Goal: Information Seeking & Learning: Learn about a topic

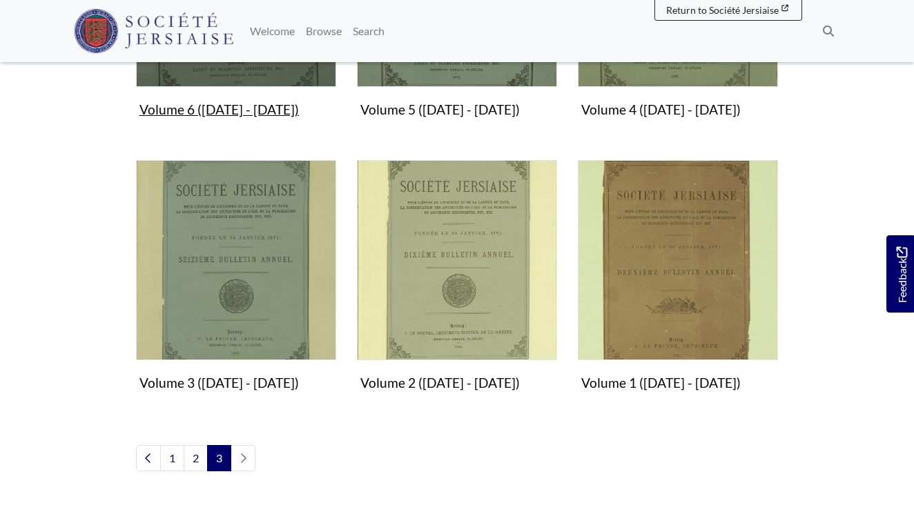
scroll to position [925, 0]
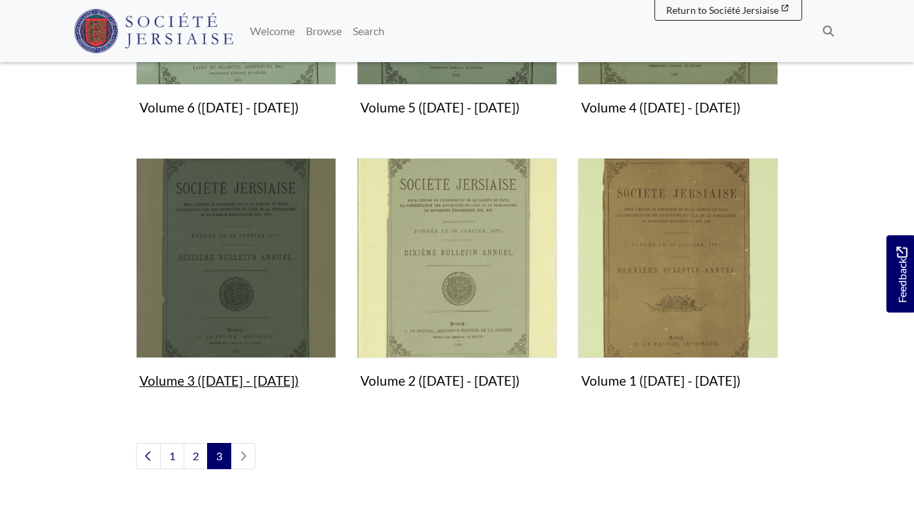
click at [244, 242] on img "Subcollection" at bounding box center [236, 258] width 200 height 200
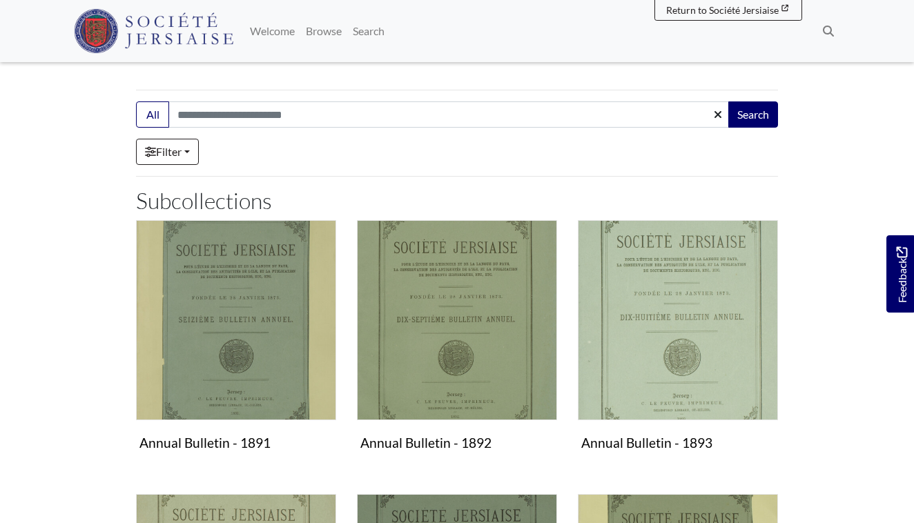
scroll to position [195, 0]
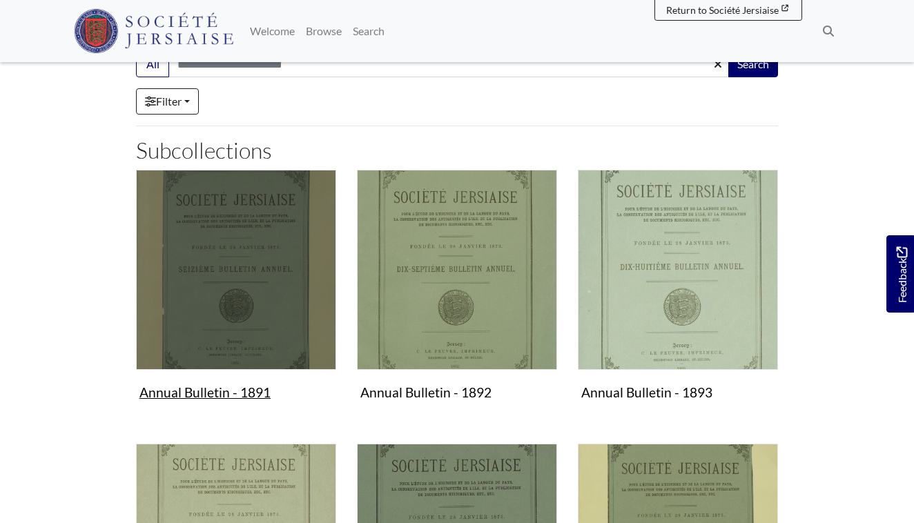
click at [241, 274] on img "Subcollection" at bounding box center [236, 270] width 200 height 200
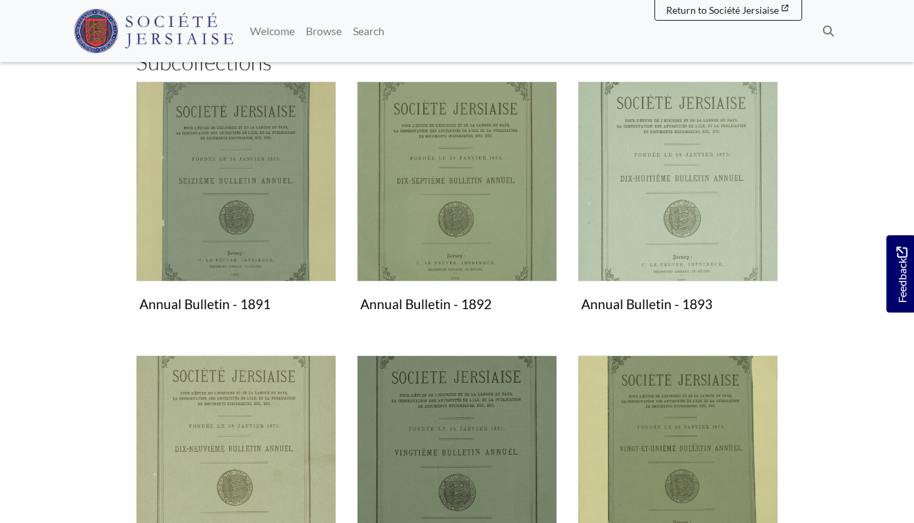
scroll to position [319, 0]
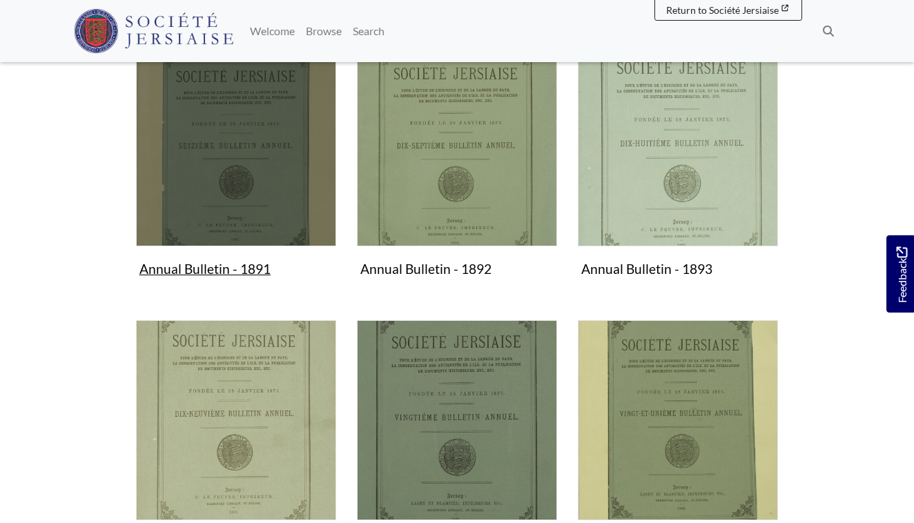
click at [223, 273] on figure "Annual Bulletin - 1891 Collection" at bounding box center [236, 164] width 200 height 237
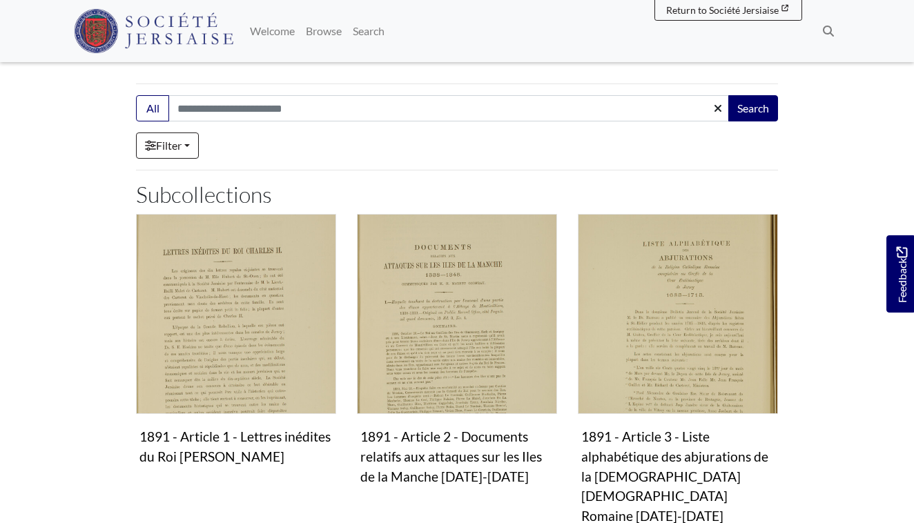
scroll to position [182, 0]
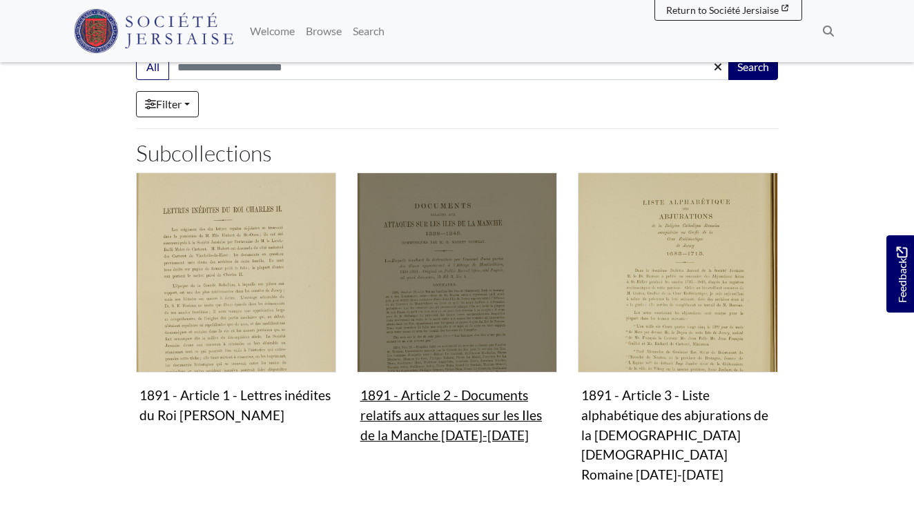
click at [416, 300] on img "Subcollection" at bounding box center [457, 273] width 200 height 200
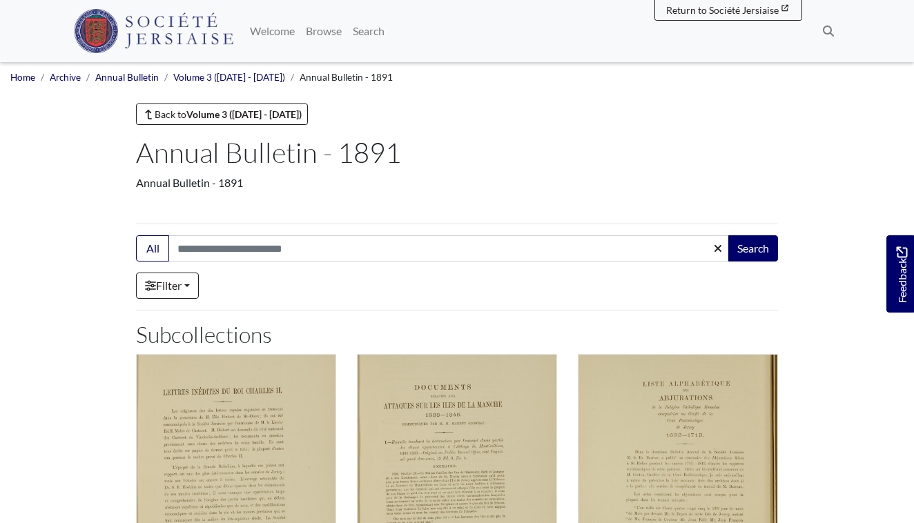
scroll to position [0, 0]
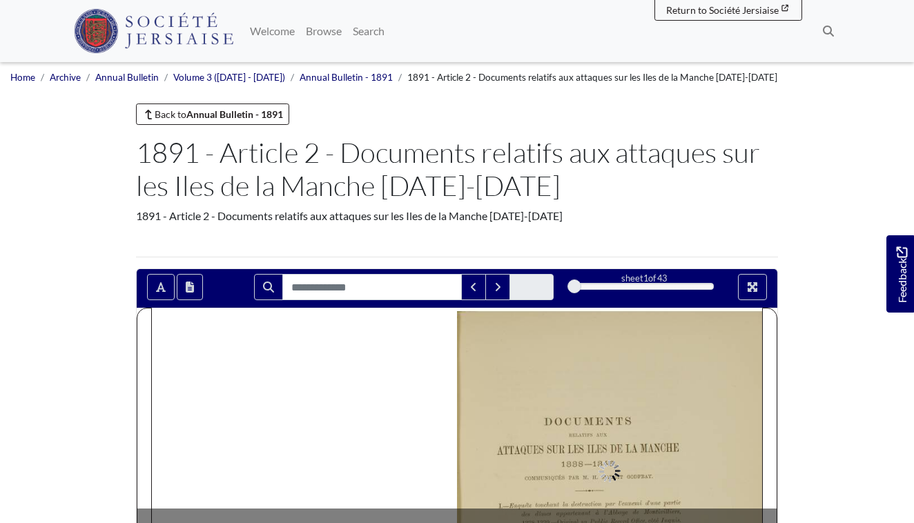
scroll to position [307, 0]
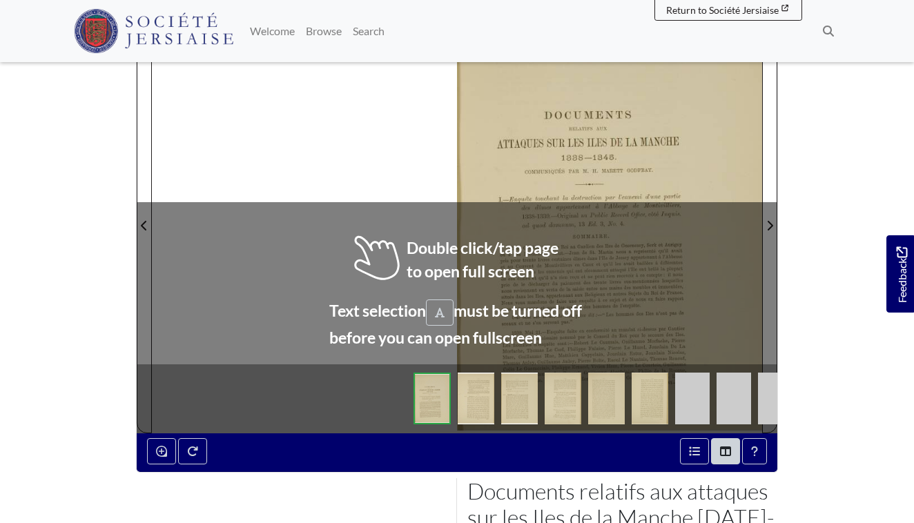
click at [355, 242] on div at bounding box center [457, 217] width 610 height 432
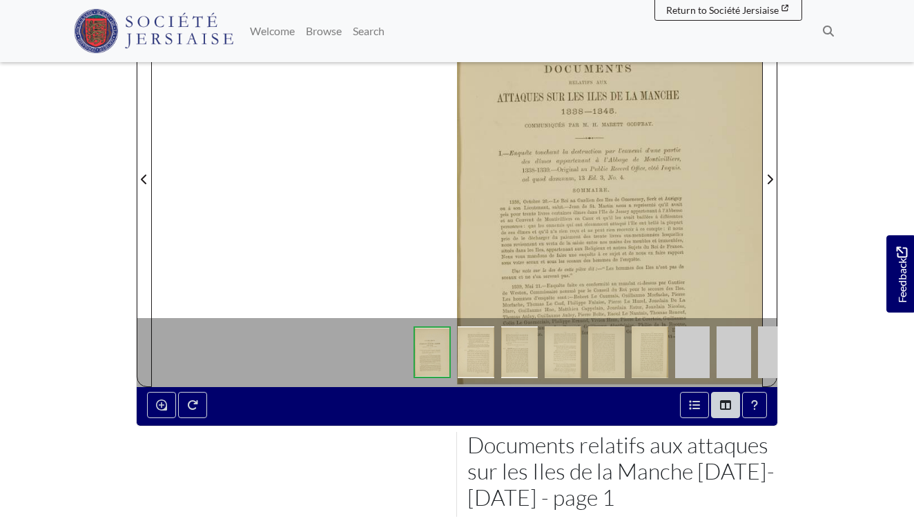
scroll to position [356, 0]
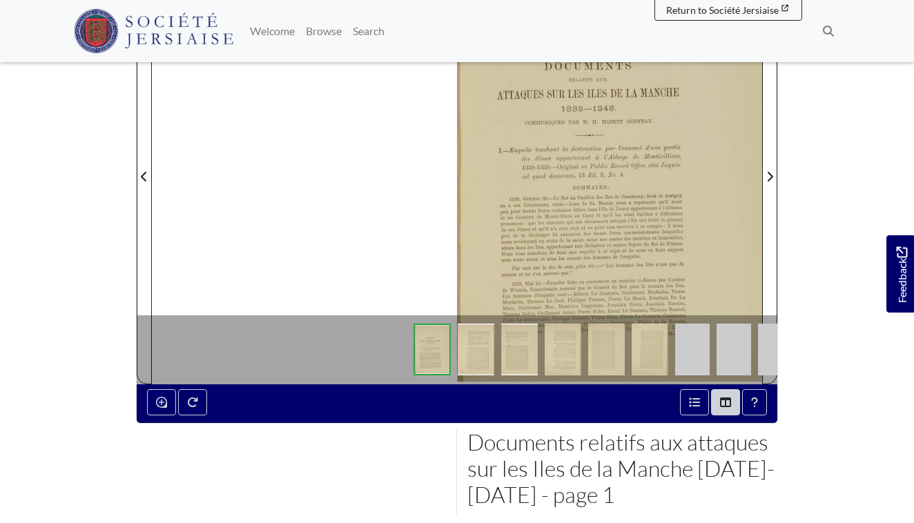
click at [517, 247] on div at bounding box center [609, 168] width 305 height 432
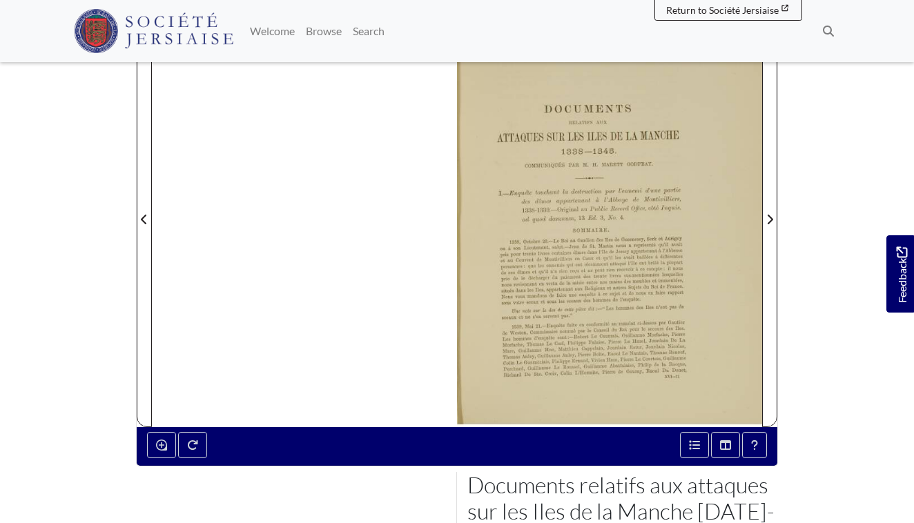
scroll to position [316, 0]
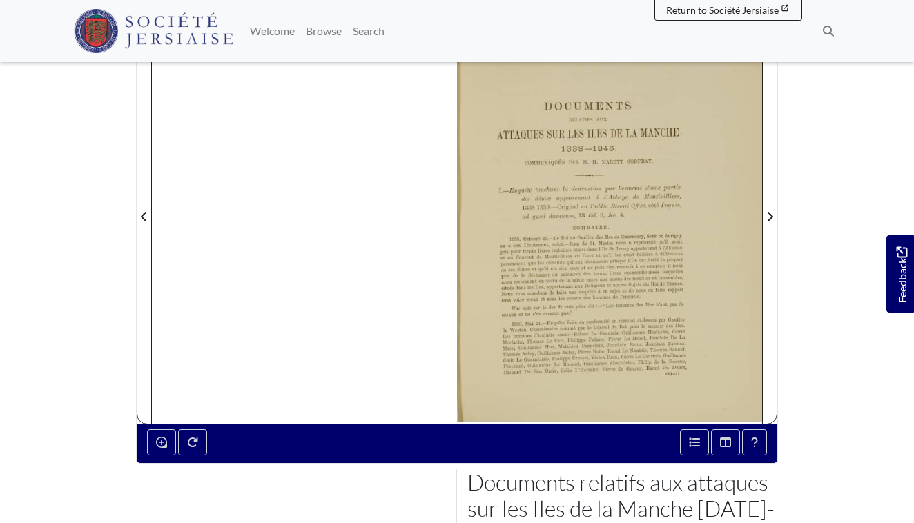
click at [571, 259] on div at bounding box center [609, 208] width 305 height 432
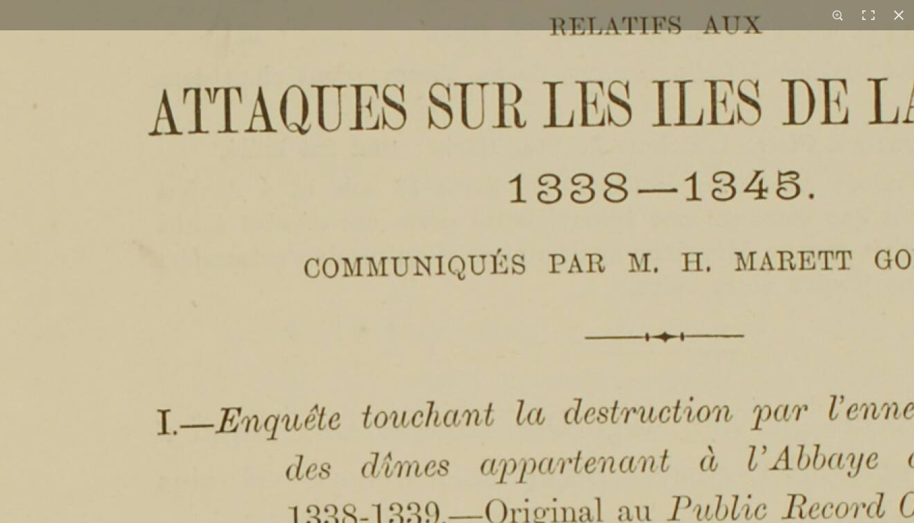
click at [425, 105] on img at bounding box center [777, 523] width 1708 height 2417
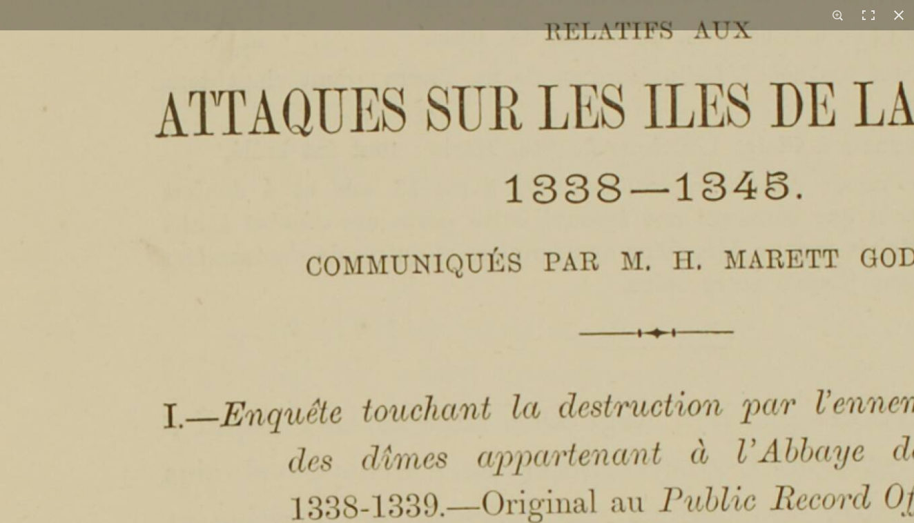
click at [425, 105] on img at bounding box center [766, 514] width 1660 height 2348
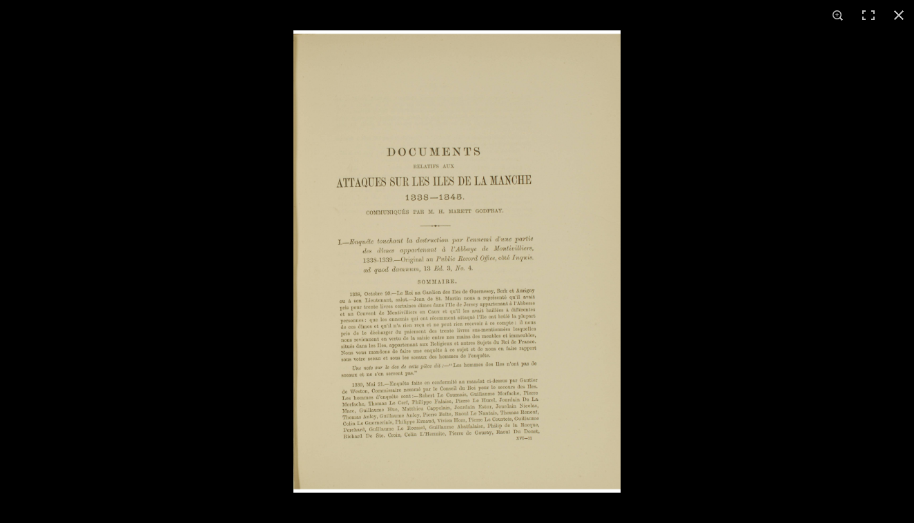
click at [468, 213] on img at bounding box center [456, 261] width 327 height 463
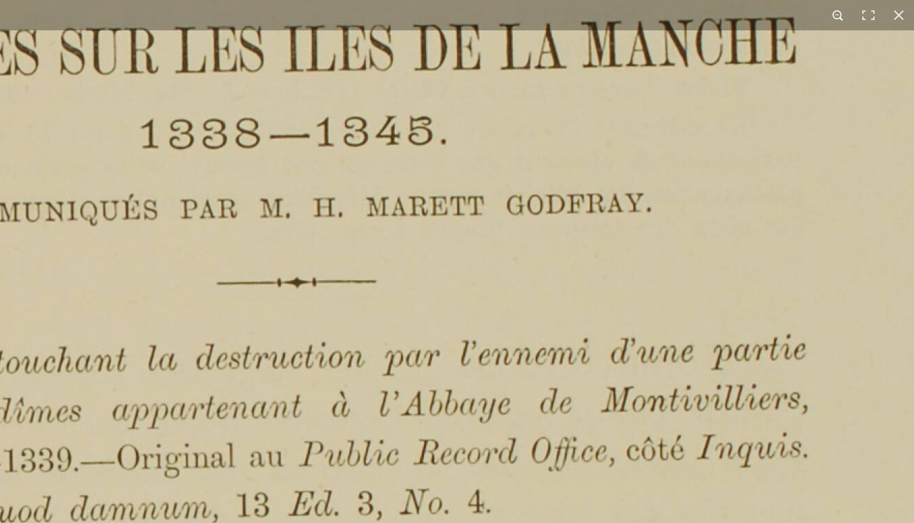
click at [835, 15] on button at bounding box center [838, 15] width 30 height 30
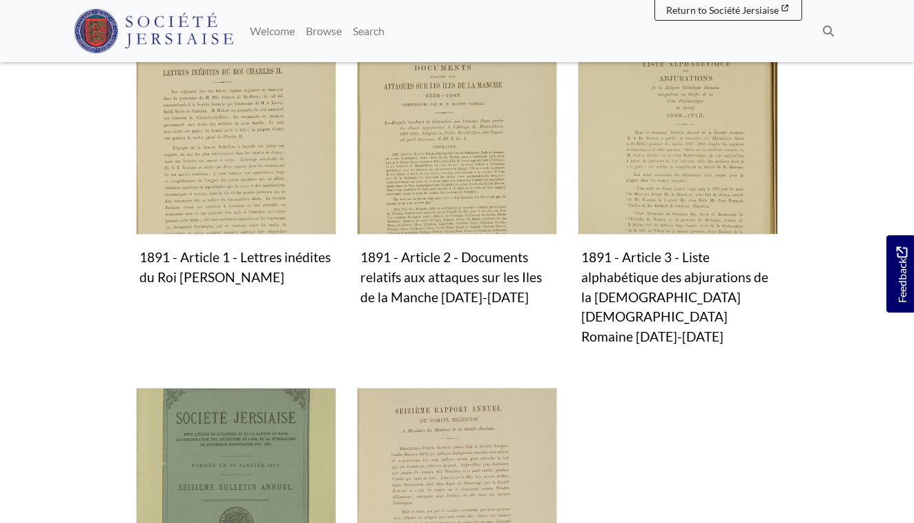
scroll to position [456, 0]
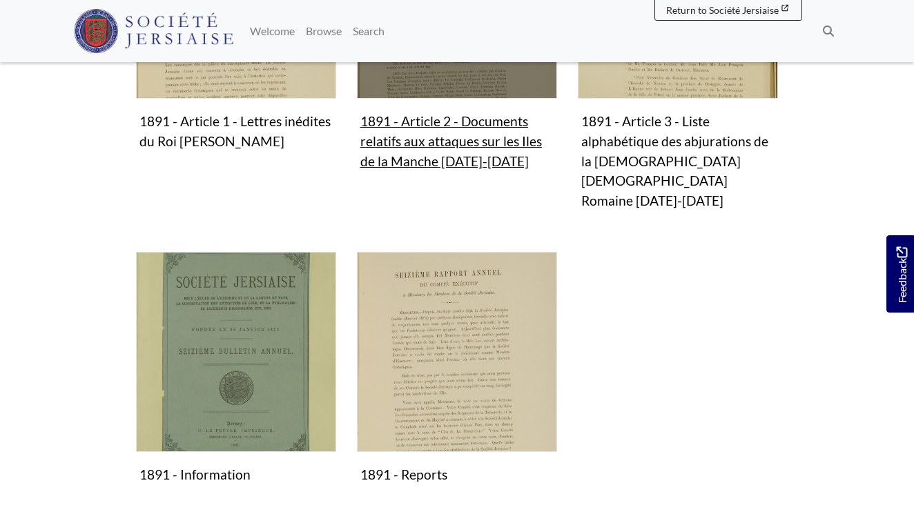
click at [412, 119] on figure "1891 - Article 2 - Documents relatifs aux attaques sur les Iles de la Manche 13…" at bounding box center [457, 36] width 200 height 276
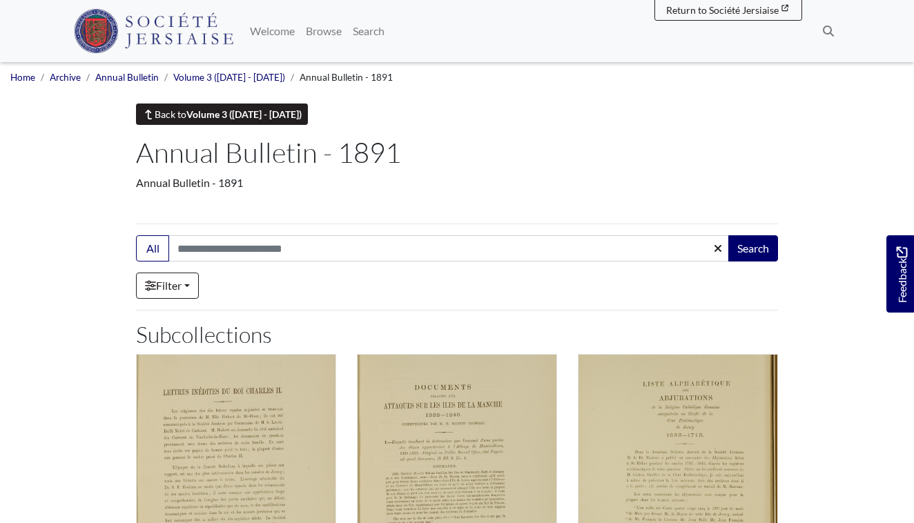
scroll to position [0, 0]
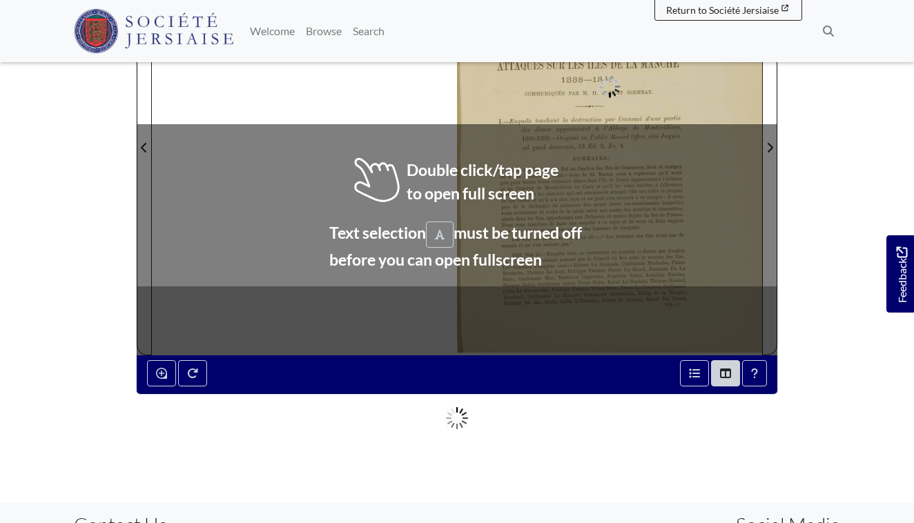
scroll to position [401, 0]
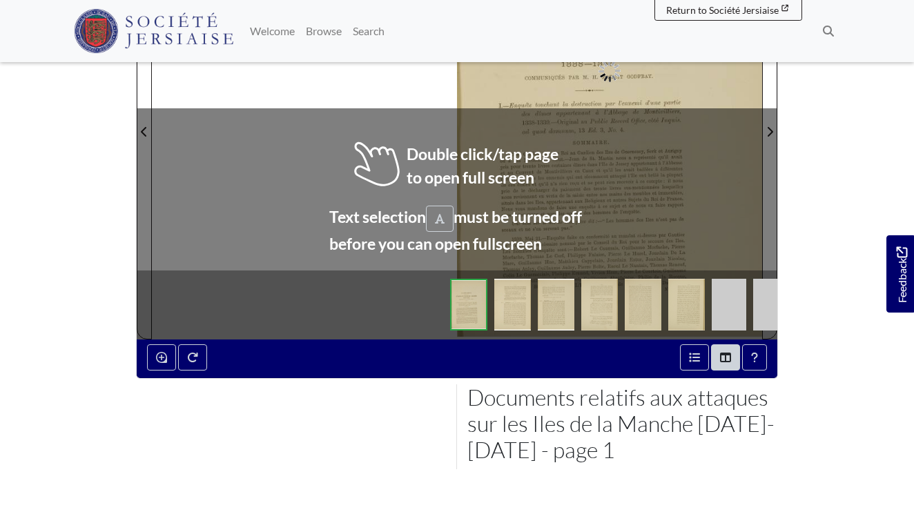
click at [356, 146] on div at bounding box center [457, 123] width 610 height 432
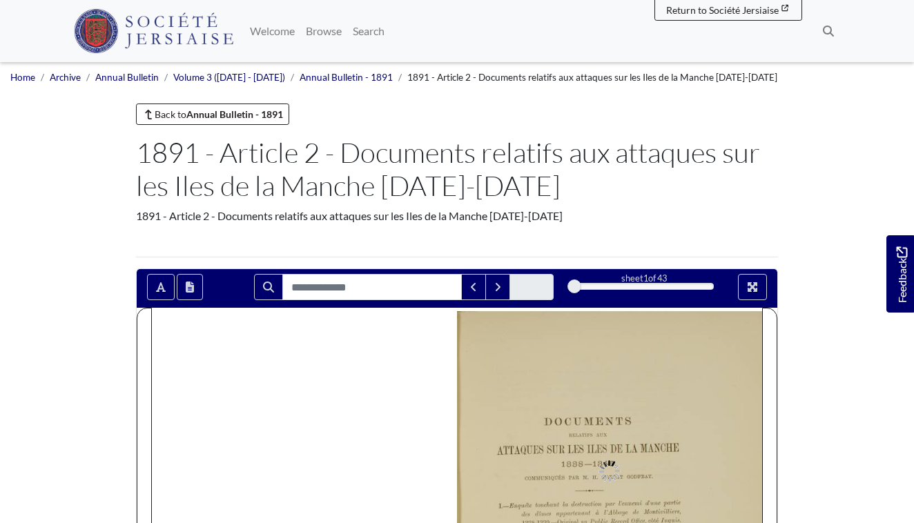
scroll to position [0, 0]
click at [497, 287] on icon "Next Match" at bounding box center [497, 287] width 7 height 11
click at [497, 289] on icon "Next Match" at bounding box center [497, 287] width 7 height 11
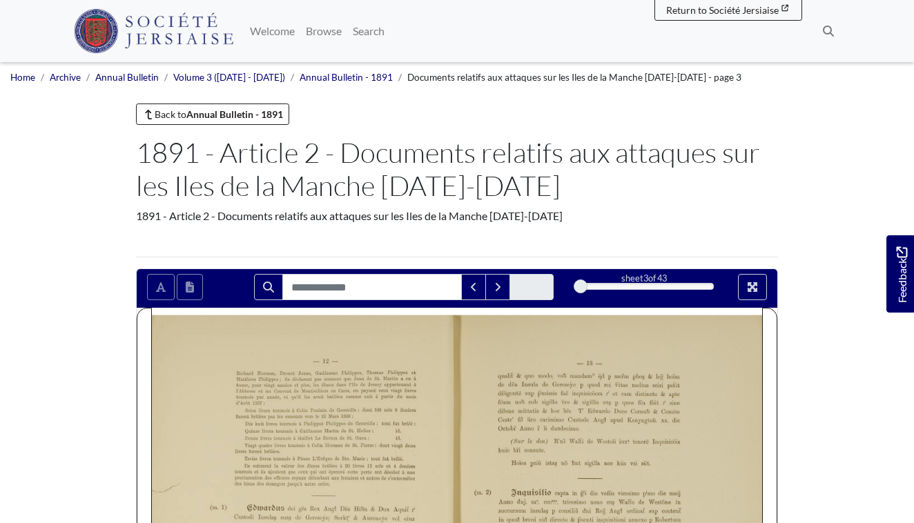
click at [579, 286] on div at bounding box center [581, 287] width 14 height 14
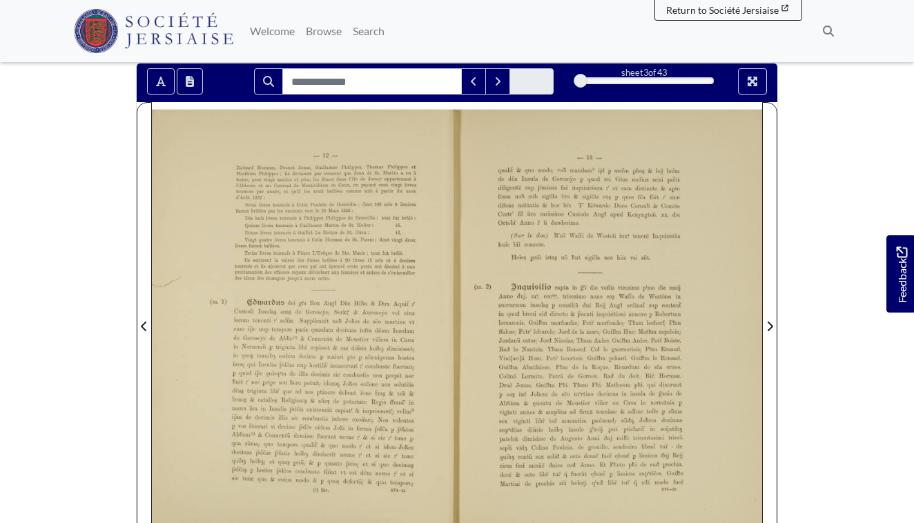
scroll to position [142, 0]
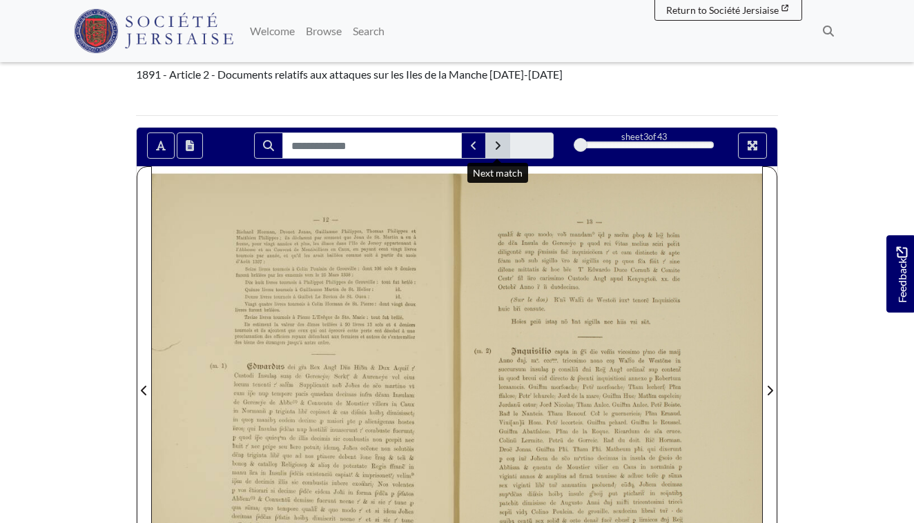
click at [497, 146] on icon "Next Match" at bounding box center [497, 145] width 7 height 11
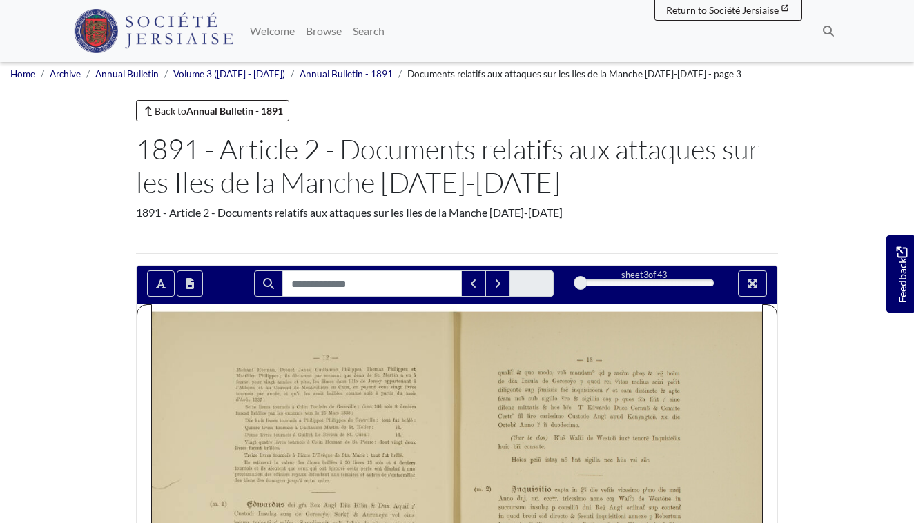
scroll to position [0, 0]
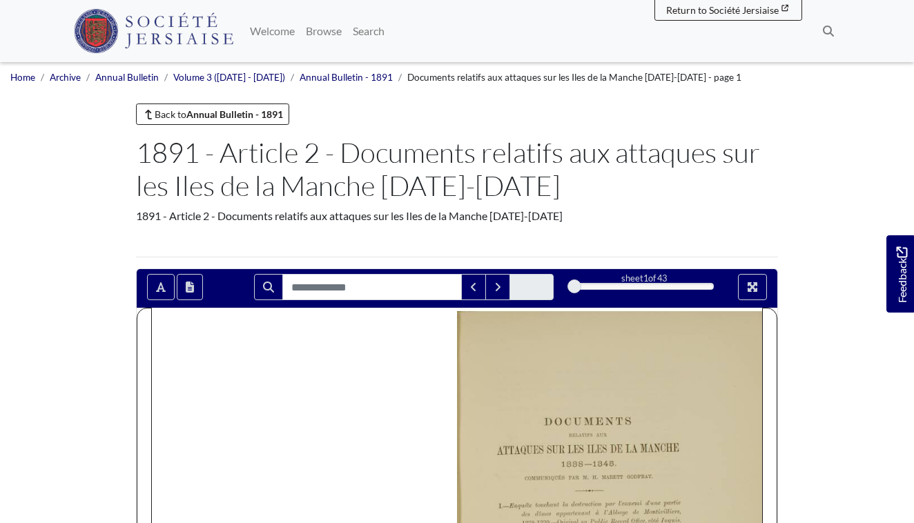
drag, startPoint x: 579, startPoint y: 285, endPoint x: 570, endPoint y: 281, distance: 10.5
click at [570, 281] on div at bounding box center [575, 287] width 14 height 14
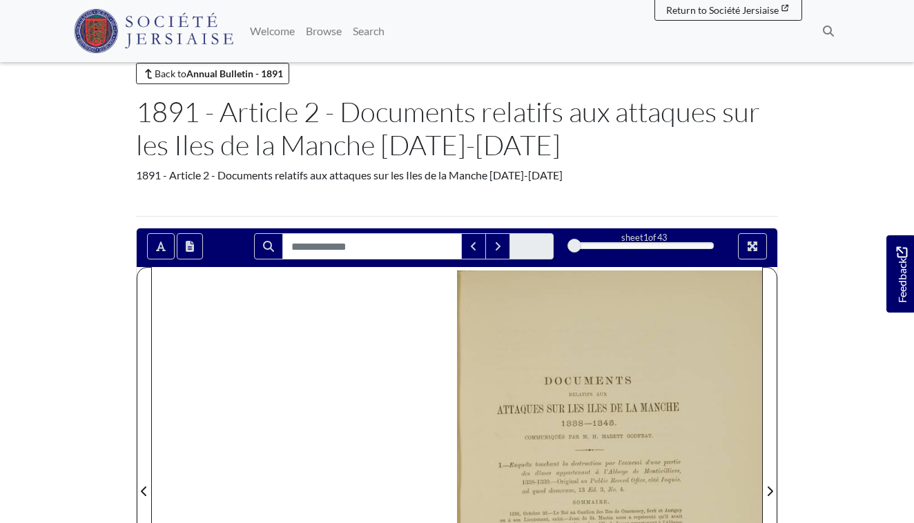
scroll to position [44, 0]
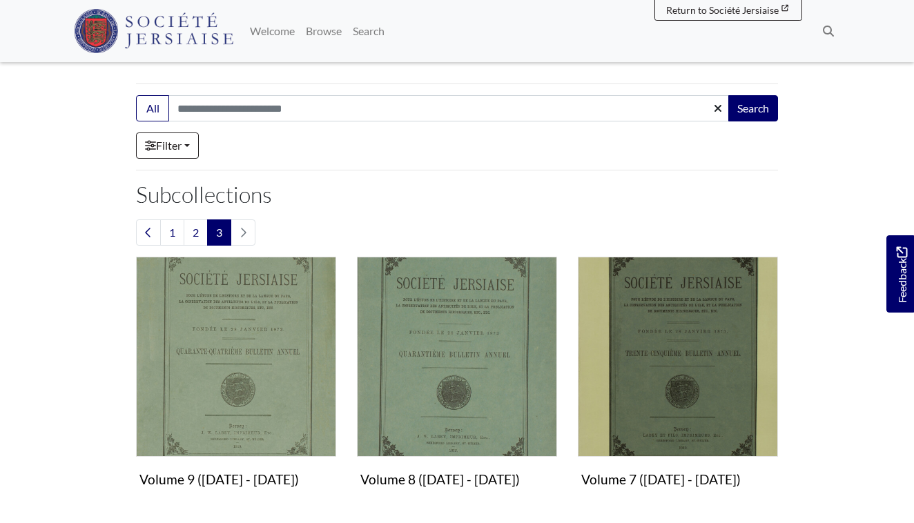
scroll to position [278, 0]
click at [193, 233] on link "2" at bounding box center [196, 233] width 24 height 26
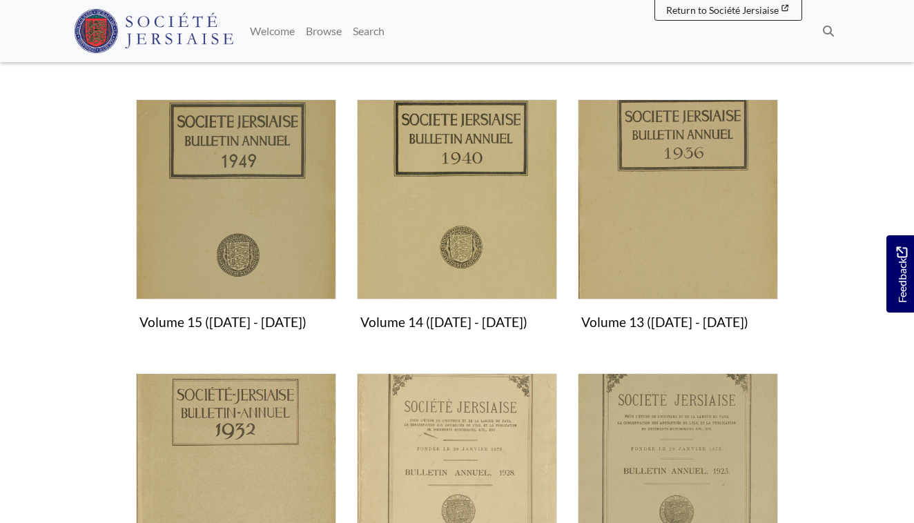
scroll to position [993, 0]
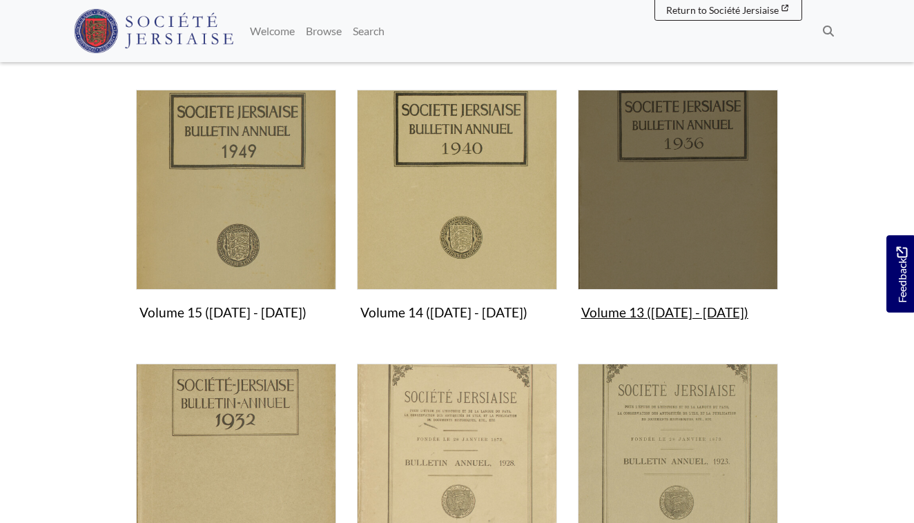
click at [682, 201] on img "Subcollection" at bounding box center [678, 190] width 200 height 200
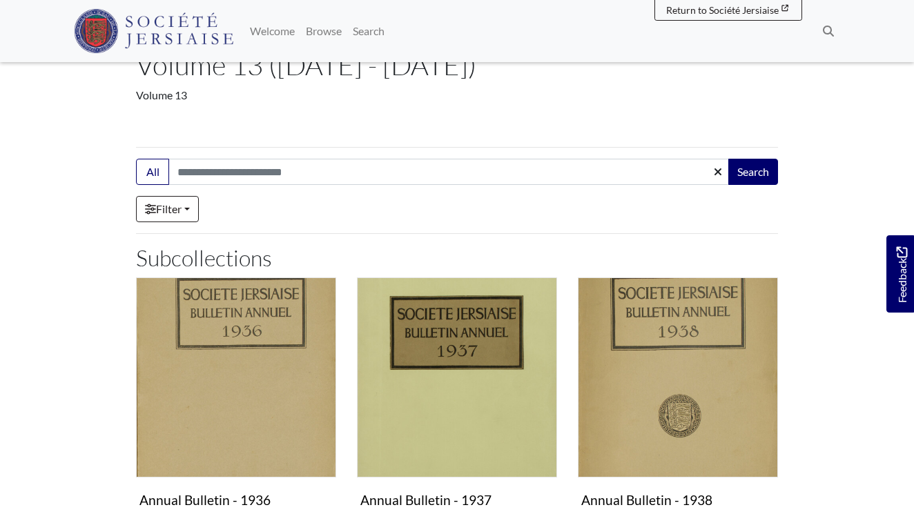
scroll to position [161, 0]
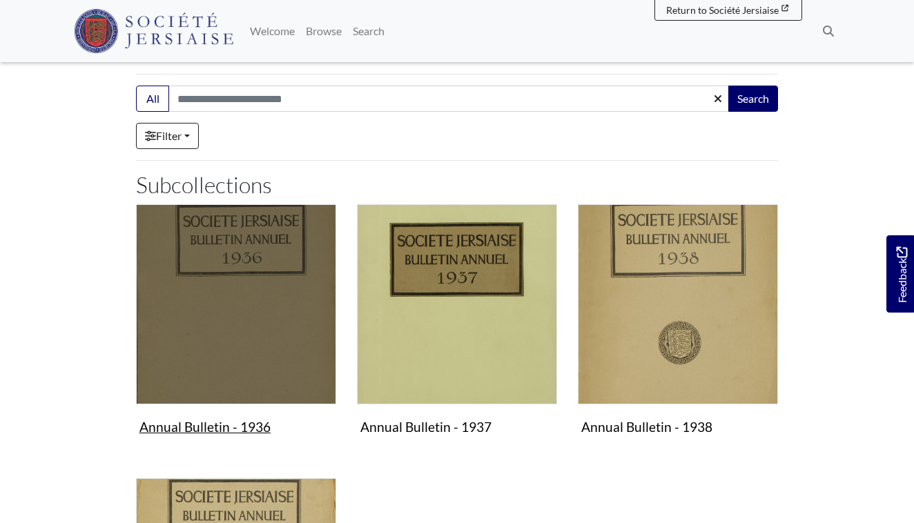
click at [231, 291] on img "Subcollection" at bounding box center [236, 304] width 200 height 200
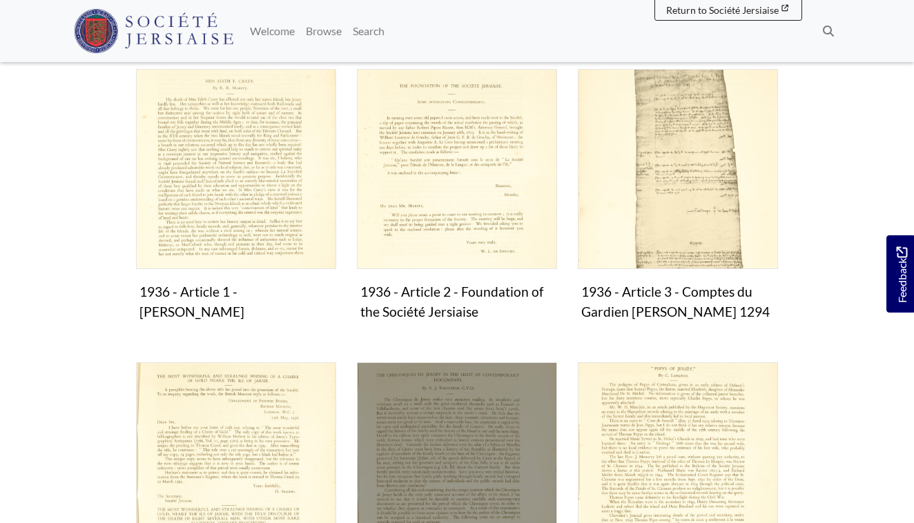
scroll to position [310, 0]
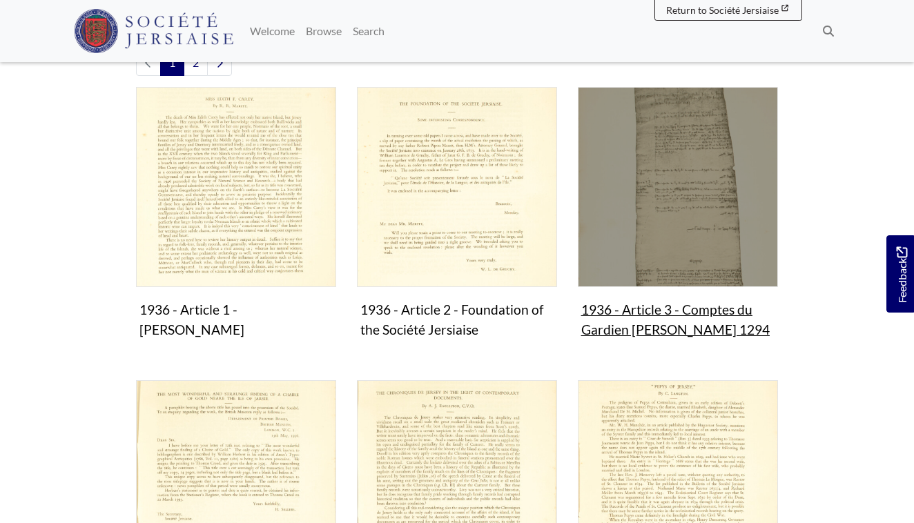
click at [653, 220] on img "Subcollection" at bounding box center [678, 187] width 200 height 200
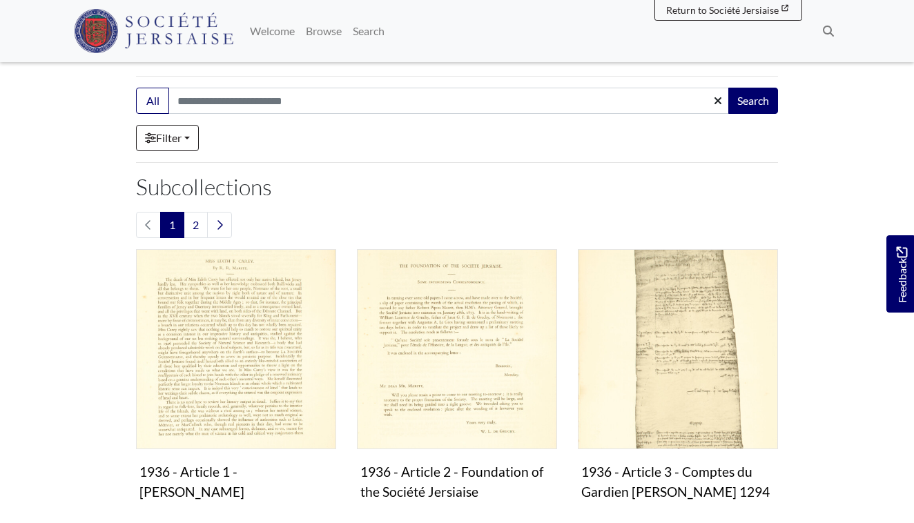
scroll to position [67, 0]
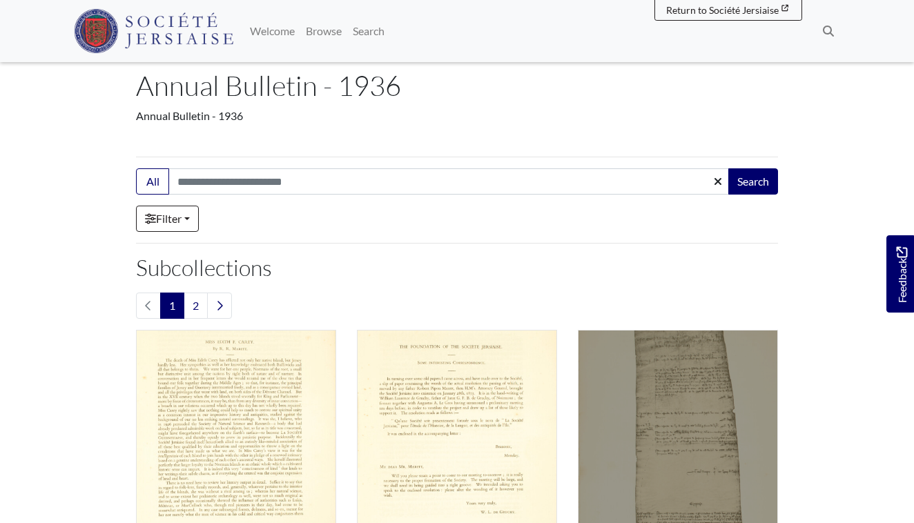
click at [669, 423] on img "Subcollection" at bounding box center [678, 430] width 200 height 200
click at [664, 392] on img "Subcollection" at bounding box center [678, 430] width 200 height 200
click at [644, 378] on img "Subcollection" at bounding box center [678, 430] width 200 height 200
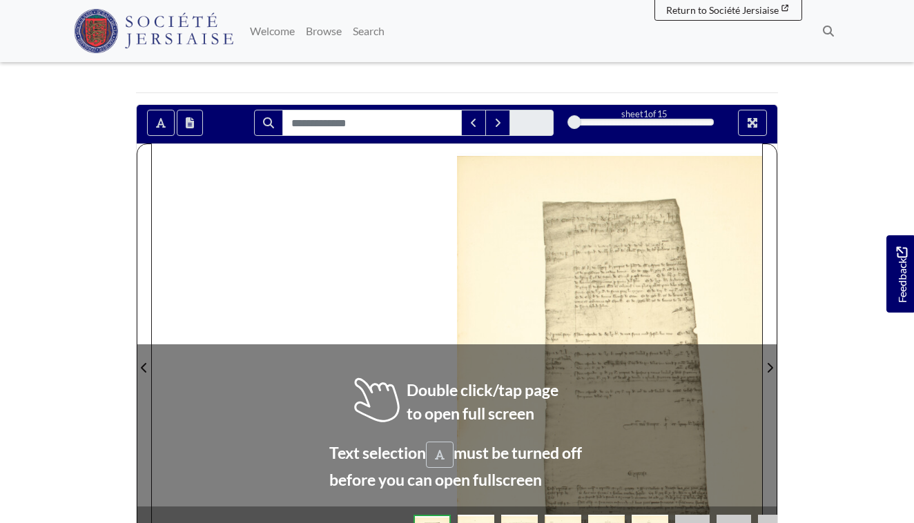
scroll to position [166, 0]
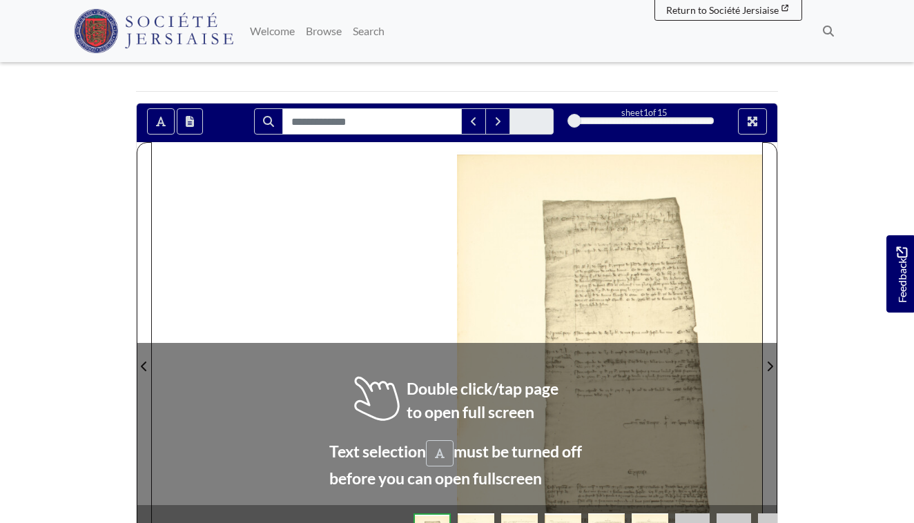
click at [356, 382] on div at bounding box center [457, 358] width 610 height 432
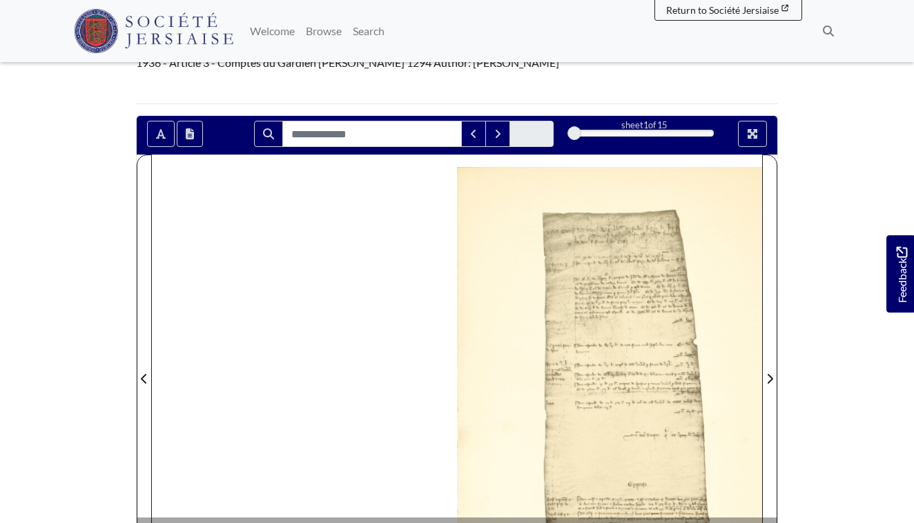
scroll to position [157, 0]
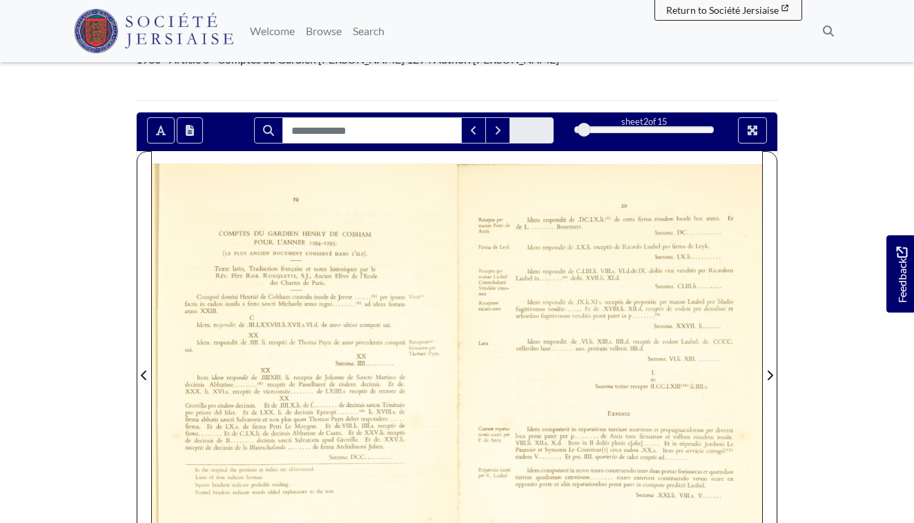
drag, startPoint x: 572, startPoint y: 131, endPoint x: 584, endPoint y: 128, distance: 12.7
click at [584, 128] on div at bounding box center [584, 130] width 14 height 14
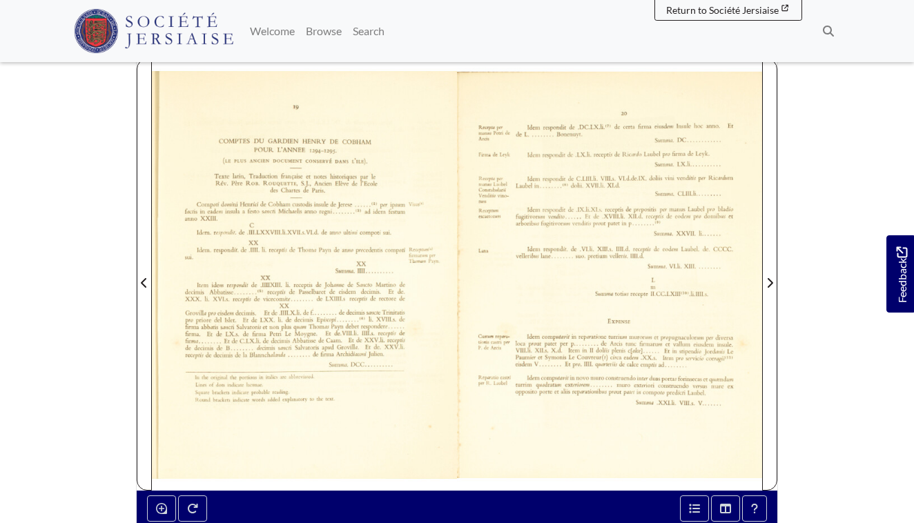
scroll to position [256, 0]
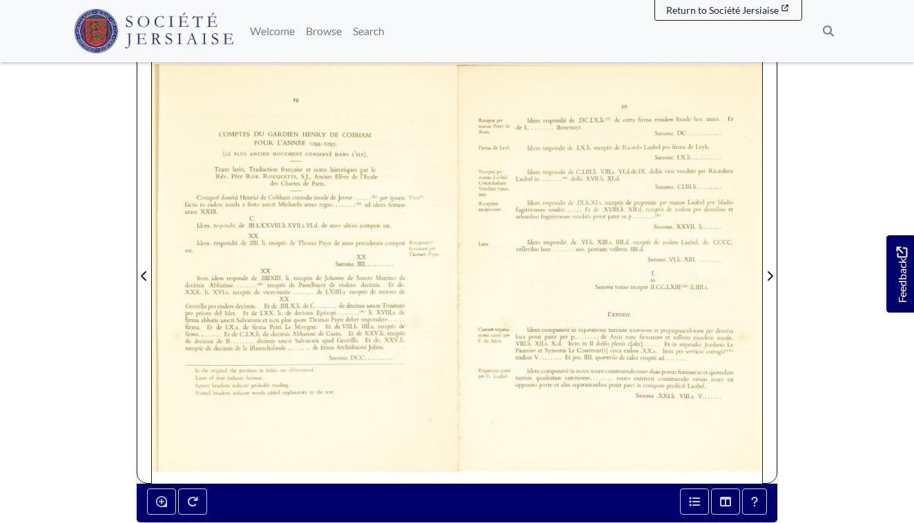
click at [597, 267] on div at bounding box center [609, 268] width 305 height 432
click at [568, 285] on div at bounding box center [609, 268] width 305 height 432
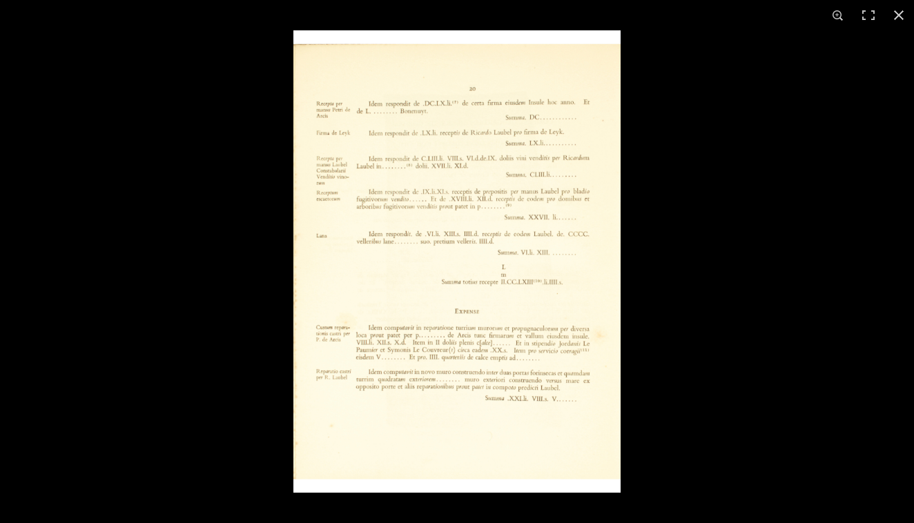
click at [481, 66] on img at bounding box center [456, 261] width 327 height 463
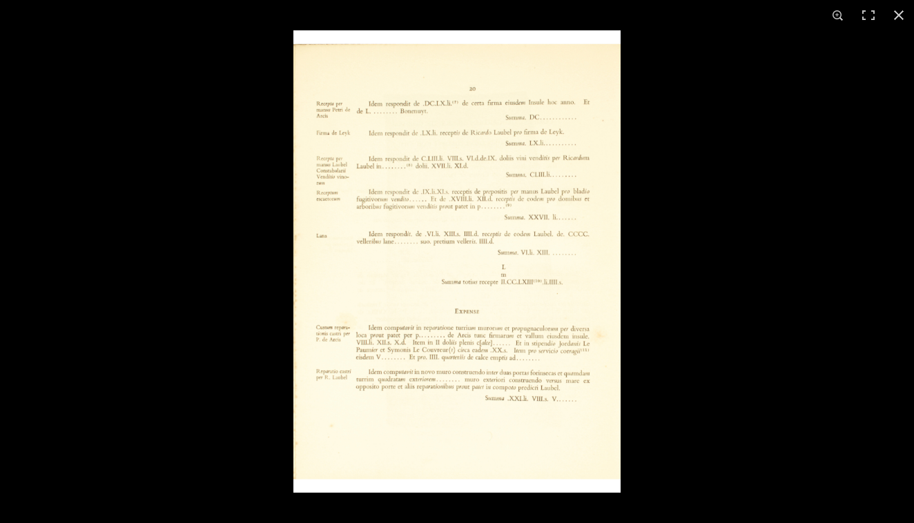
click at [496, 61] on img at bounding box center [456, 261] width 327 height 463
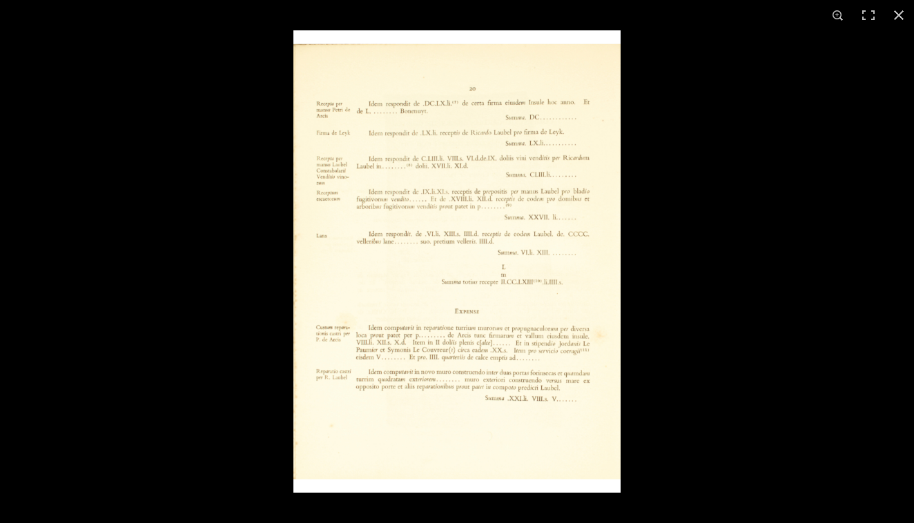
click at [451, 62] on img at bounding box center [456, 261] width 327 height 463
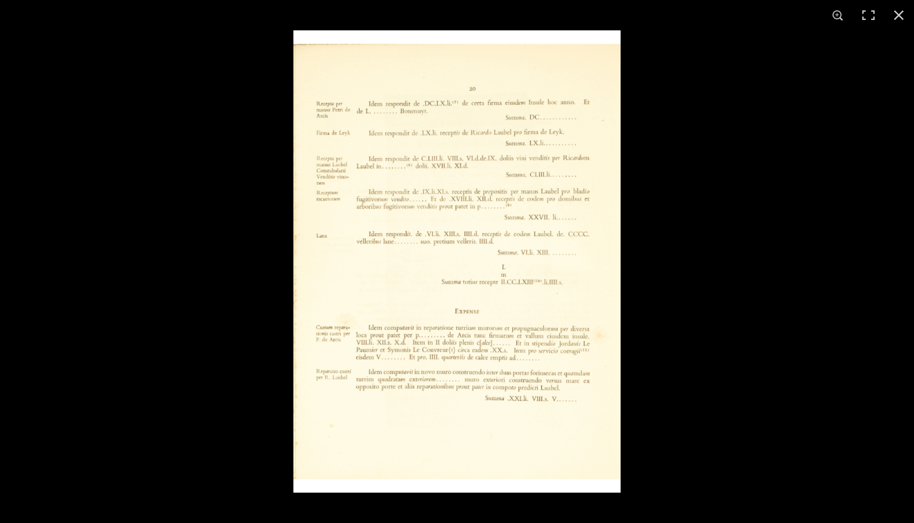
click at [603, 166] on img at bounding box center [456, 261] width 327 height 463
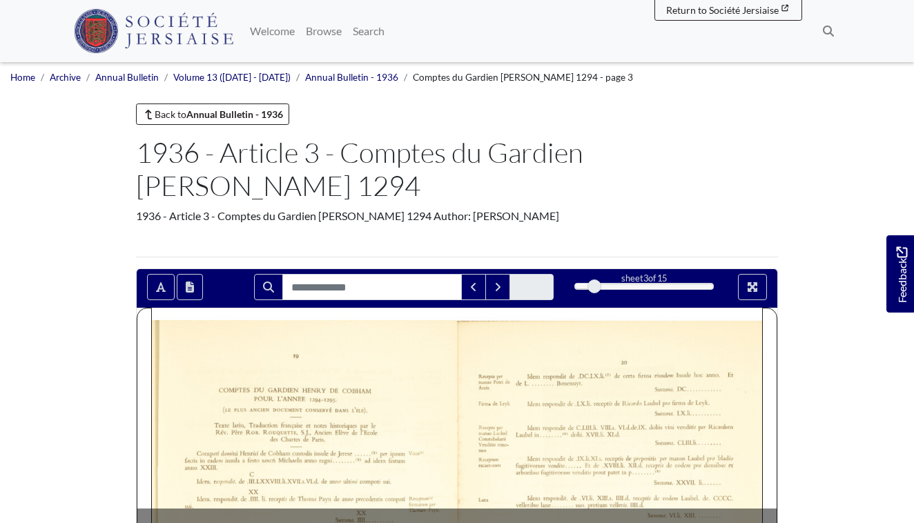
drag, startPoint x: 575, startPoint y: 284, endPoint x: 596, endPoint y: 282, distance: 21.5
click at [596, 282] on div at bounding box center [595, 287] width 14 height 14
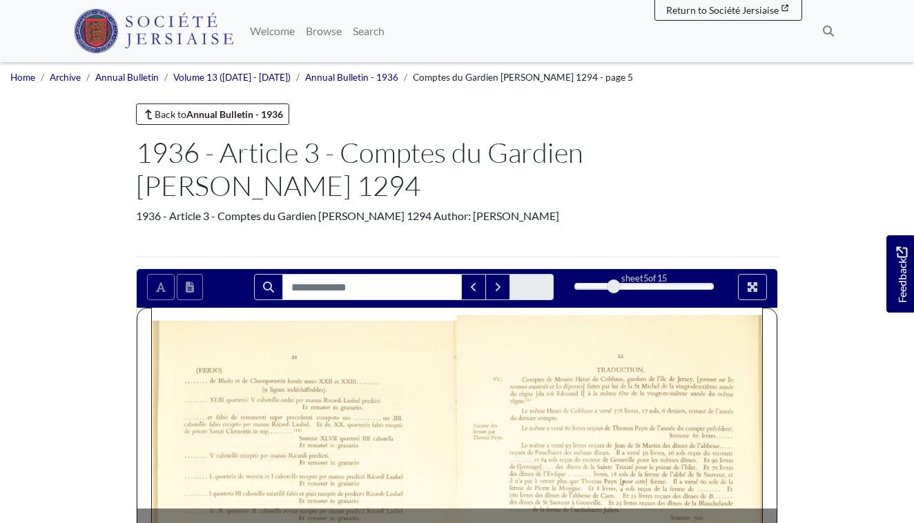
drag, startPoint x: 596, startPoint y: 282, endPoint x: 610, endPoint y: 284, distance: 13.9
click at [610, 284] on div at bounding box center [614, 287] width 14 height 14
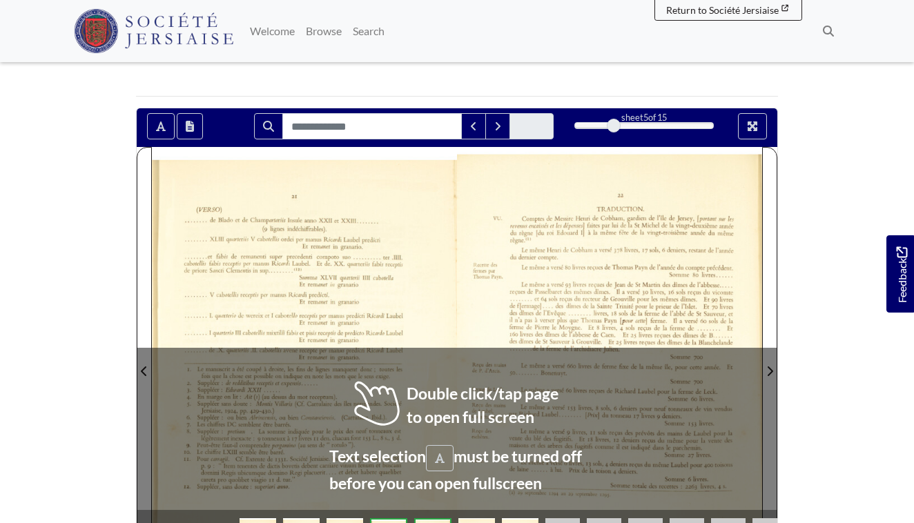
scroll to position [187, 0]
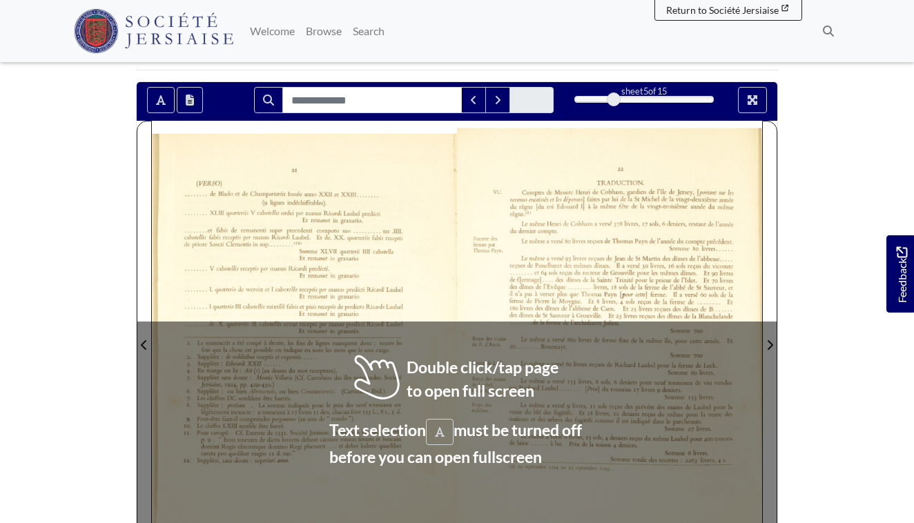
click at [377, 367] on div at bounding box center [304, 337] width 305 height 432
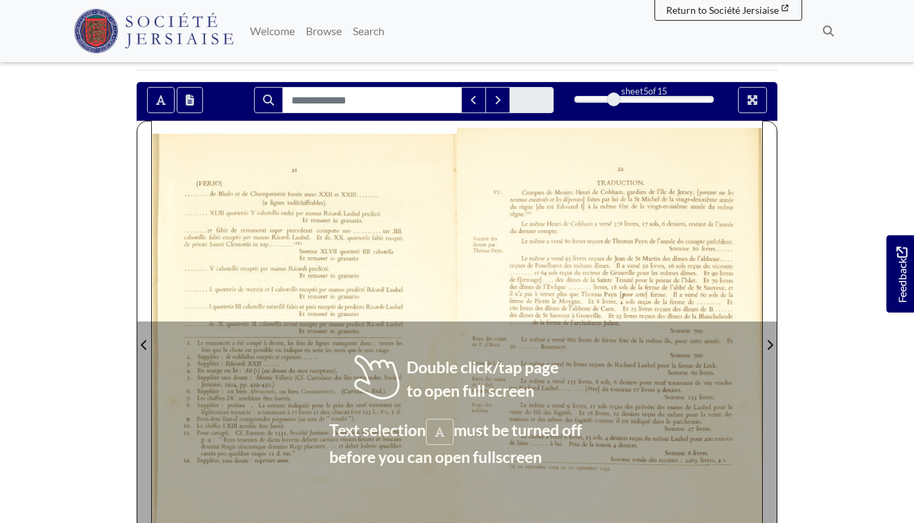
click at [377, 367] on div at bounding box center [304, 337] width 305 height 432
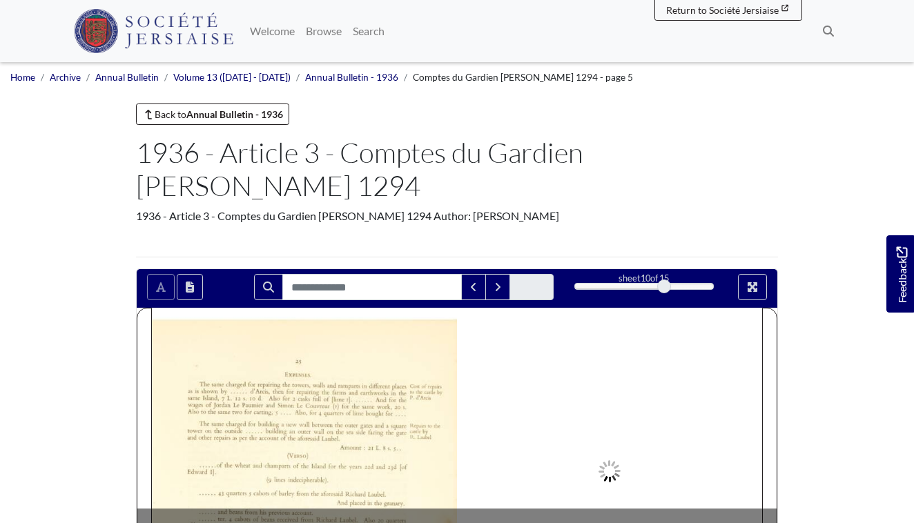
drag, startPoint x: 573, startPoint y: 288, endPoint x: 668, endPoint y: 283, distance: 95.4
click at [668, 283] on div at bounding box center [664, 287] width 14 height 14
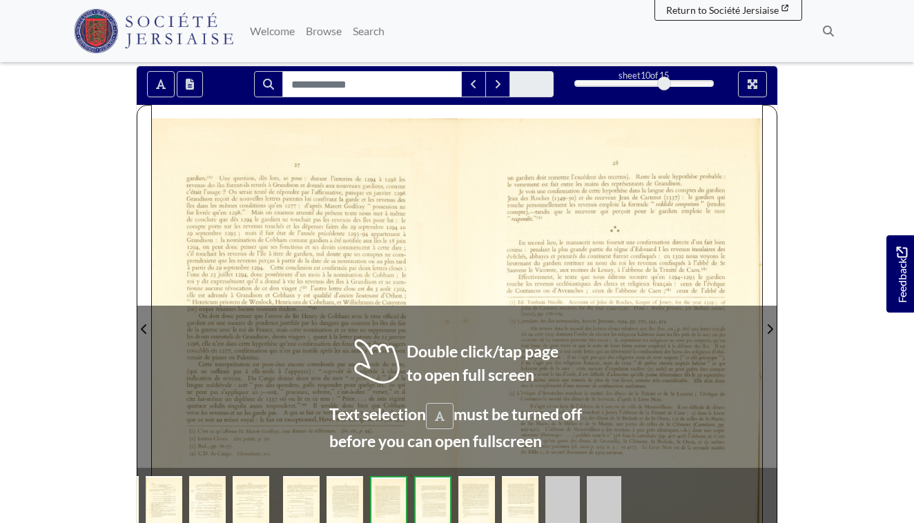
scroll to position [209, 0]
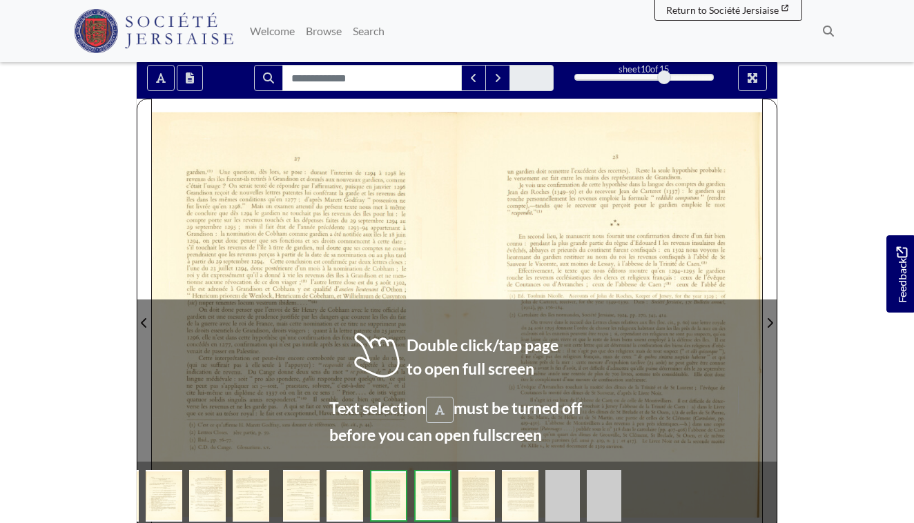
click at [398, 364] on div at bounding box center [304, 315] width 305 height 432
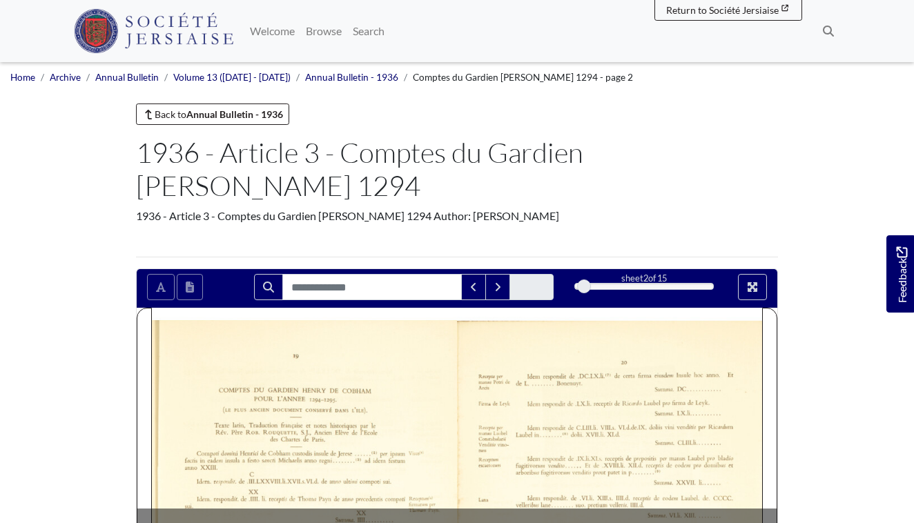
drag, startPoint x: 579, startPoint y: 286, endPoint x: 588, endPoint y: 286, distance: 9.7
click at [588, 286] on div at bounding box center [584, 287] width 14 height 14
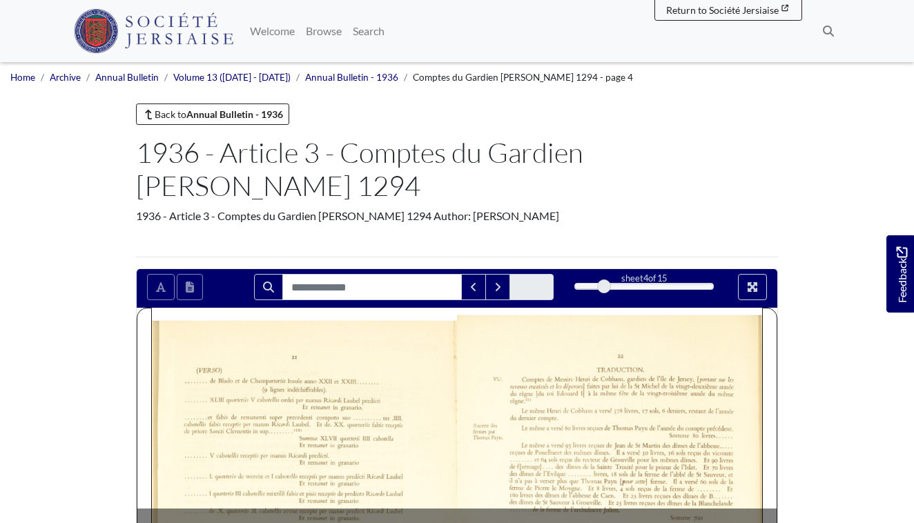
drag, startPoint x: 588, startPoint y: 286, endPoint x: 601, endPoint y: 285, distance: 13.2
click at [601, 285] on div at bounding box center [604, 287] width 14 height 14
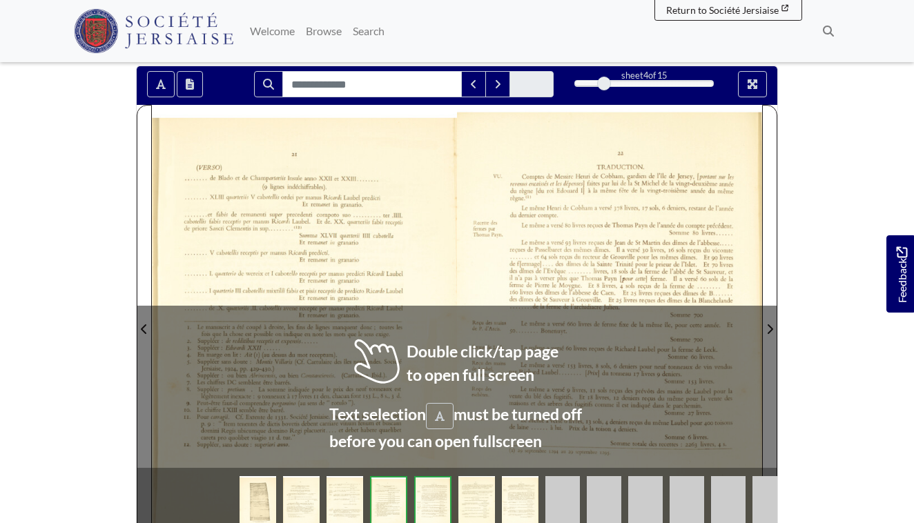
scroll to position [211, 0]
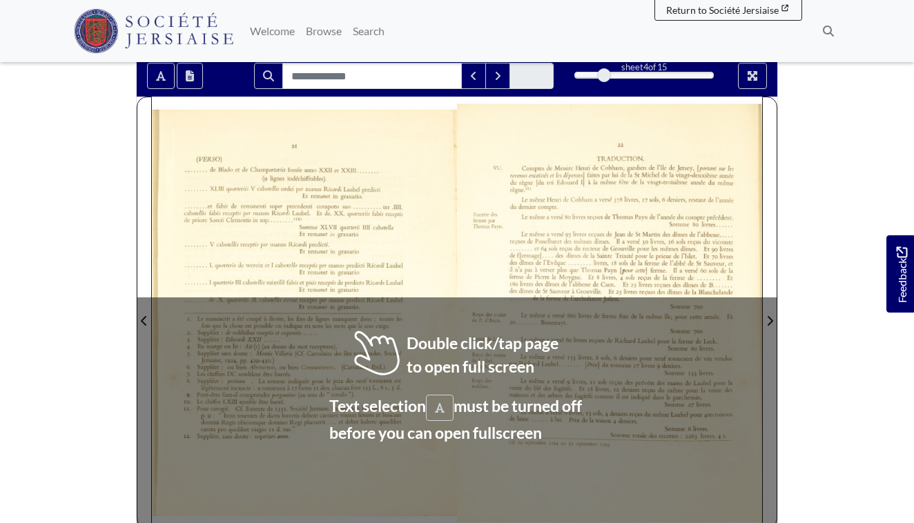
click at [505, 265] on div at bounding box center [609, 313] width 305 height 432
